Goal: Use online tool/utility: Utilize a website feature to perform a specific function

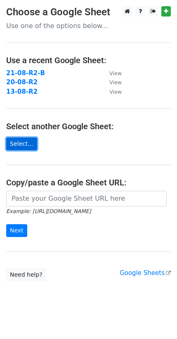
click at [20, 141] on link "Select..." at bounding box center [21, 143] width 31 height 13
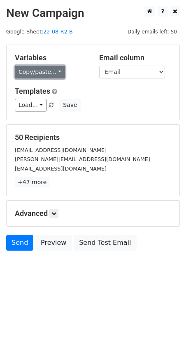
click at [44, 75] on link "Copy/paste..." at bounding box center [40, 72] width 50 height 13
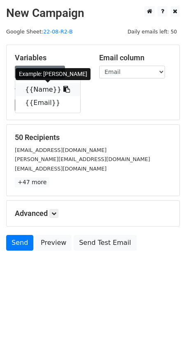
click at [36, 92] on link "{{Name}}" at bounding box center [47, 89] width 65 height 13
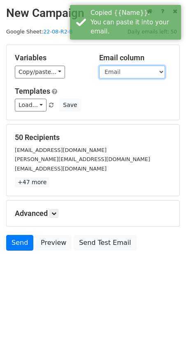
click at [106, 72] on select "Name Email" at bounding box center [132, 72] width 66 height 13
click at [99, 66] on select "Name Email" at bounding box center [132, 72] width 66 height 13
